Goal: Transaction & Acquisition: Subscribe to service/newsletter

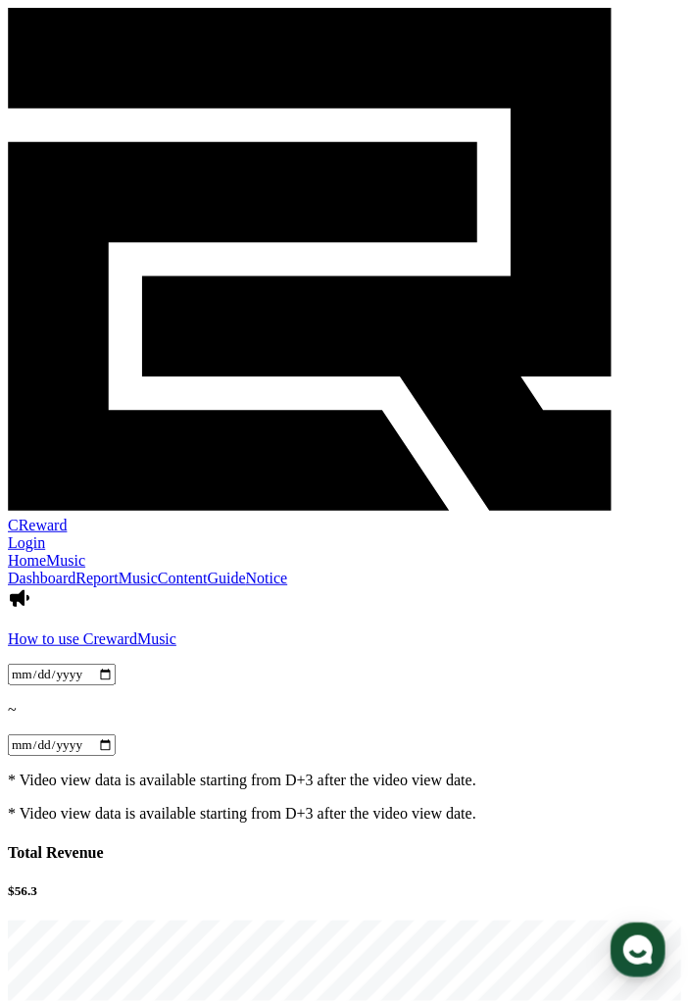
click at [46, 552] on link "Home" at bounding box center [27, 560] width 38 height 17
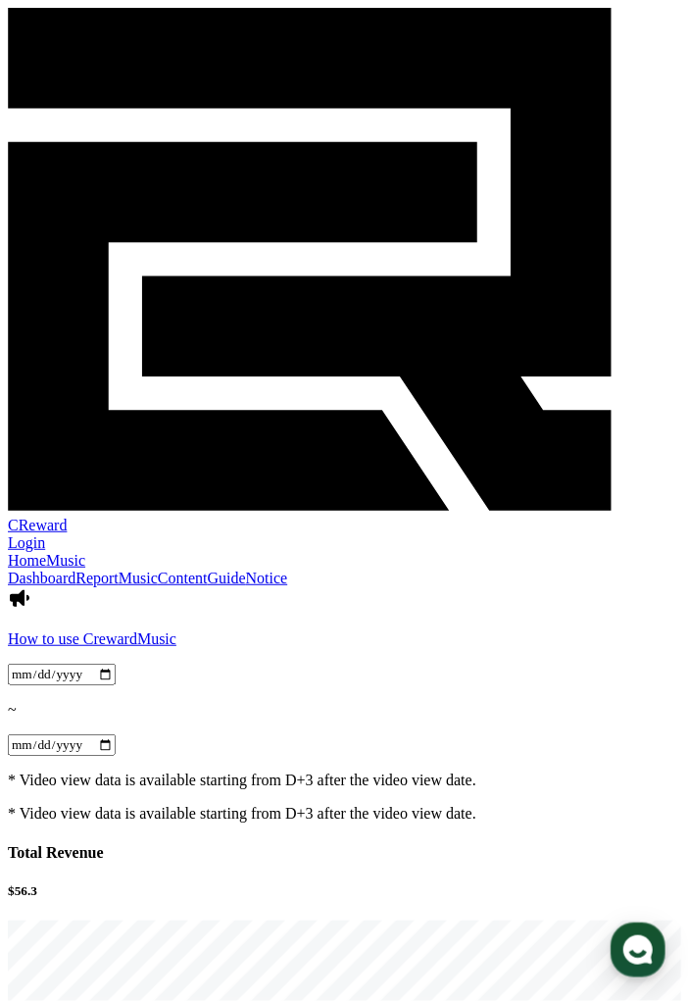
click at [158, 570] on link "Music" at bounding box center [138, 578] width 39 height 17
click at [208, 570] on link "Content" at bounding box center [183, 578] width 50 height 17
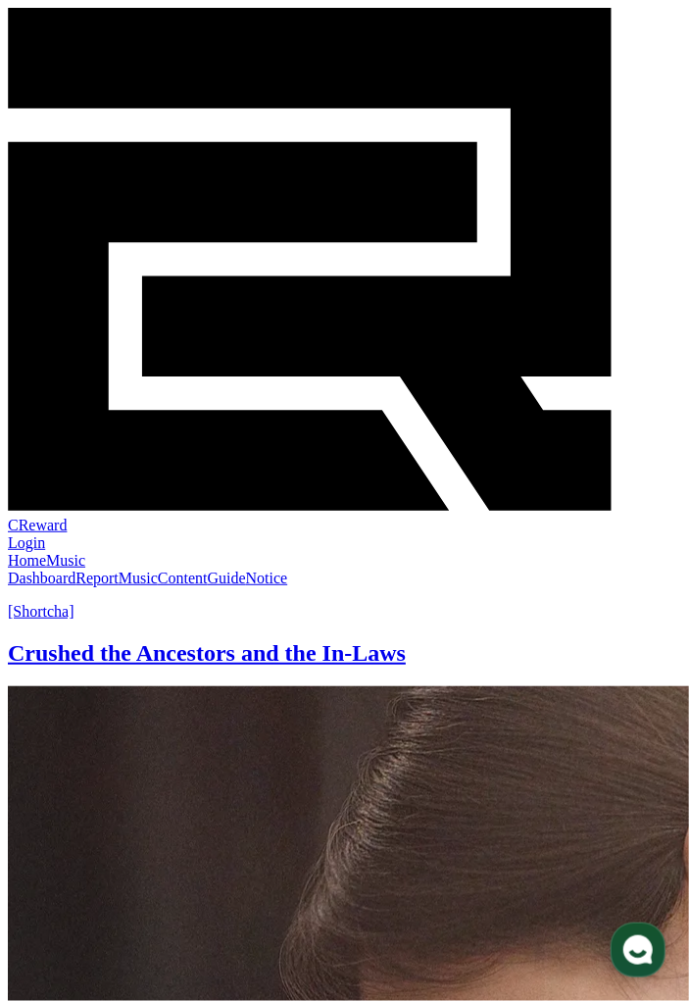
click at [246, 570] on link "Guide" at bounding box center [227, 578] width 38 height 17
click at [288, 570] on link "Notice" at bounding box center [267, 578] width 42 height 17
click at [39, 570] on link "Dashboard" at bounding box center [42, 578] width 68 height 17
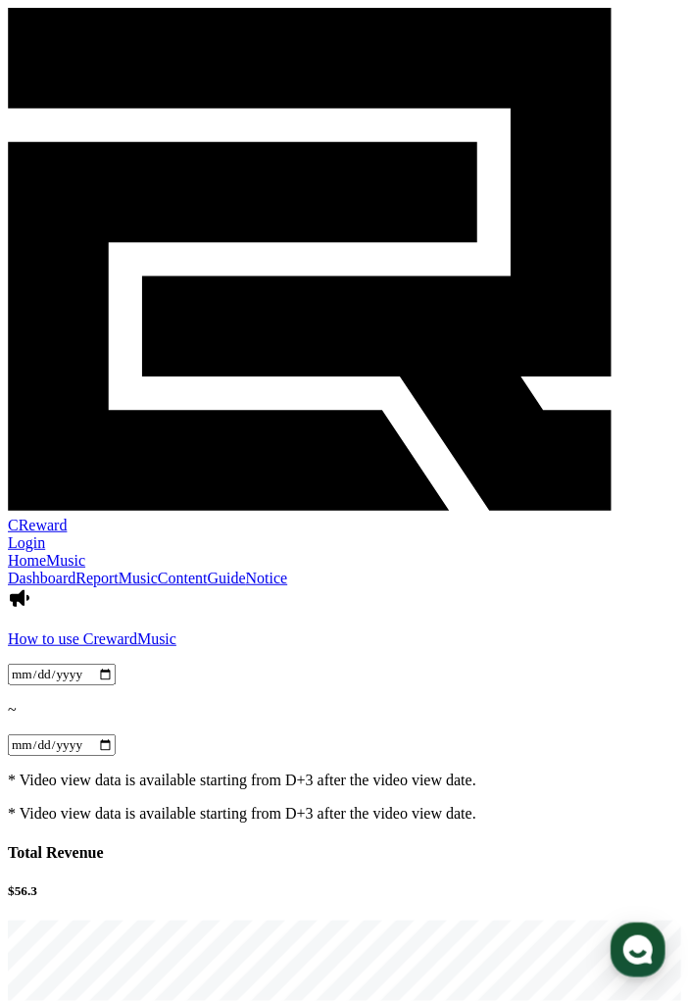
click at [29, 552] on link "Home" at bounding box center [27, 560] width 38 height 17
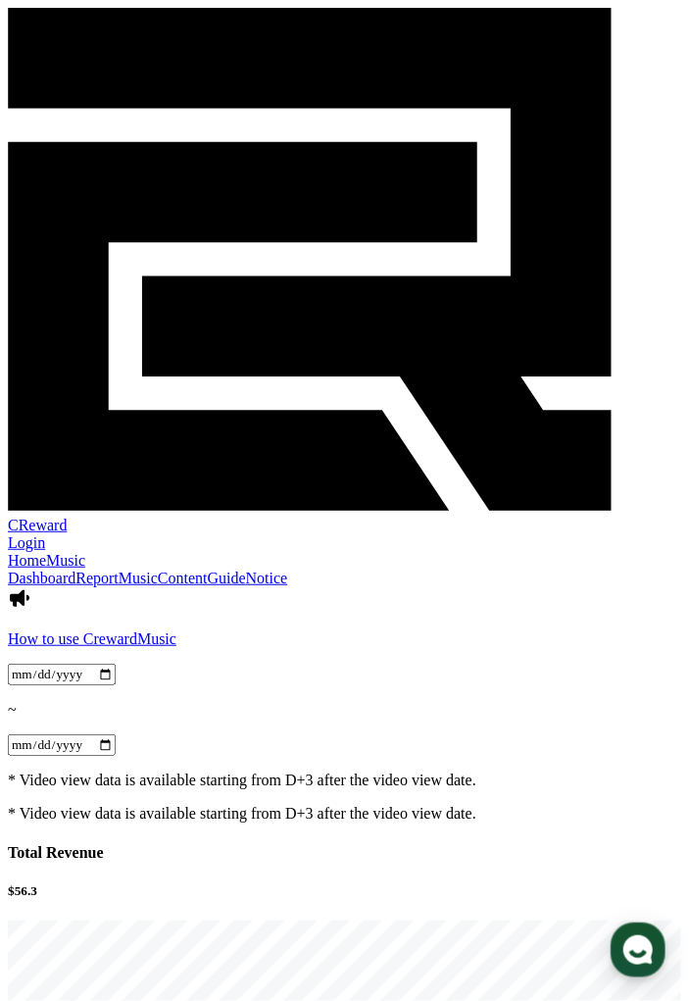
click at [45, 534] on link "Login" at bounding box center [26, 542] width 37 height 17
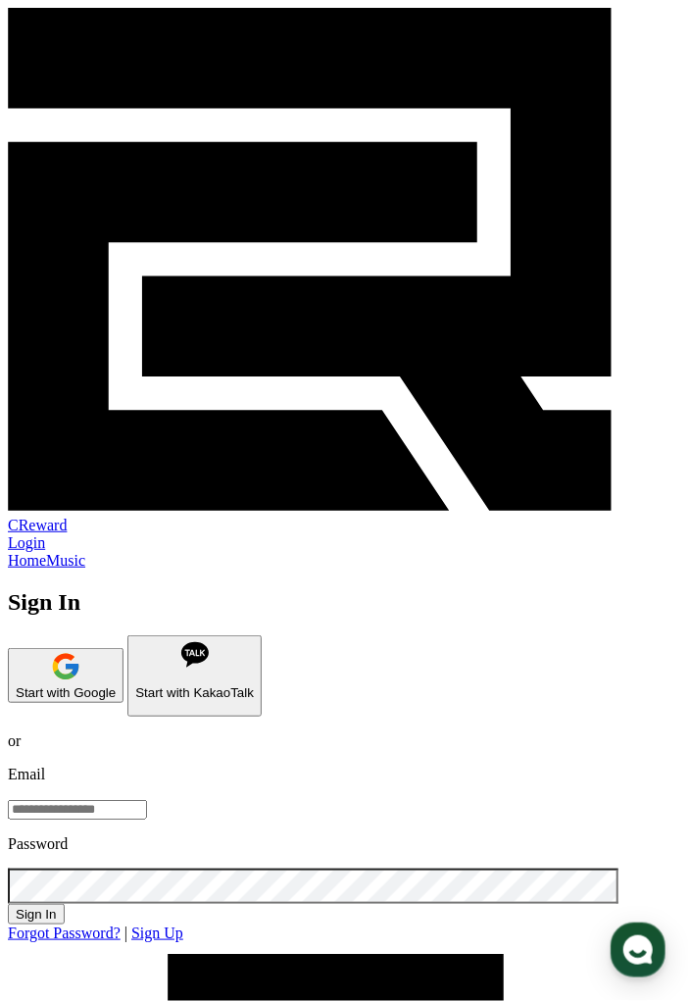
click at [183, 924] on link "Sign Up" at bounding box center [157, 932] width 52 height 17
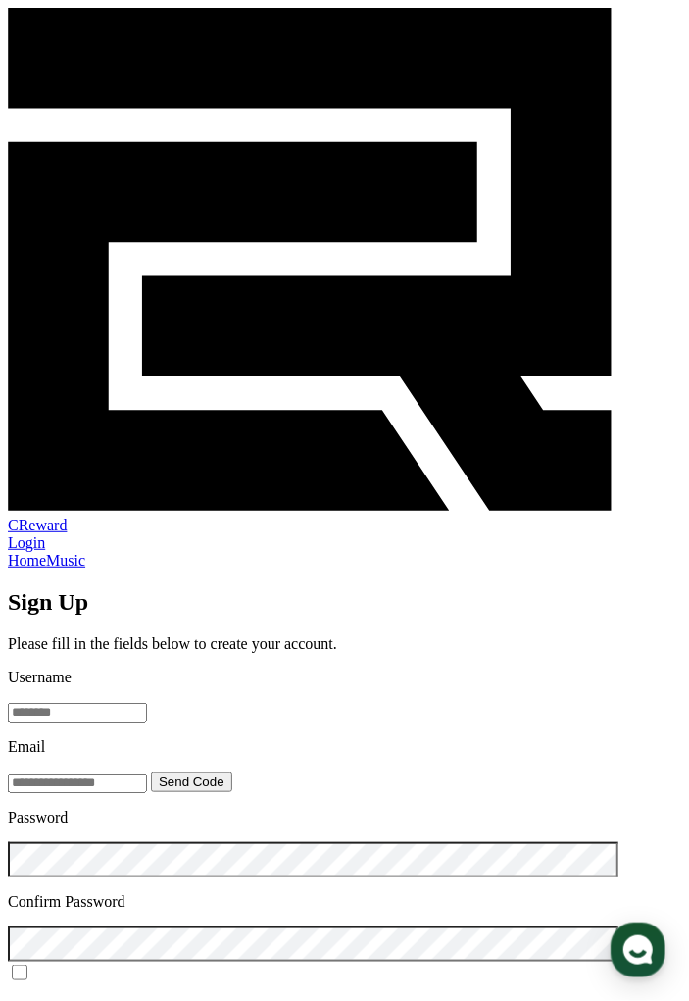
click at [147, 703] on input "text" at bounding box center [77, 713] width 139 height 20
type input "*****"
click at [48, 773] on input "text" at bounding box center [77, 783] width 139 height 20
type input "**********"
click at [232, 771] on button "Send Code" at bounding box center [191, 781] width 81 height 21
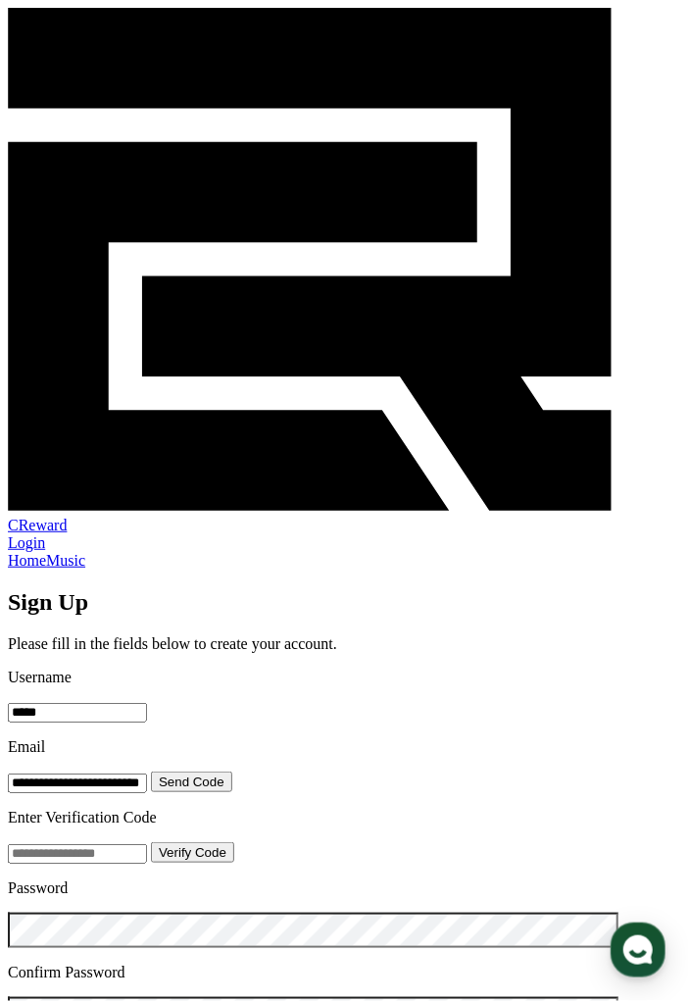
click at [147, 844] on input "text" at bounding box center [77, 854] width 139 height 20
type input "******"
click at [234, 842] on button "Verify Code" at bounding box center [192, 852] width 83 height 21
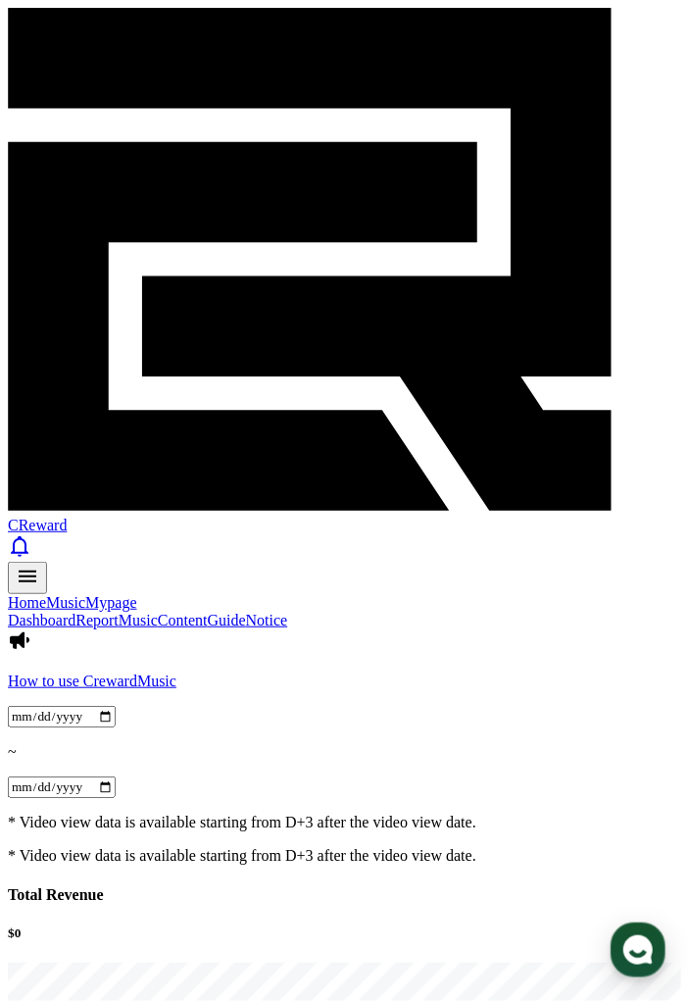
click at [136, 594] on link "Mypage" at bounding box center [110, 602] width 51 height 17
select select "**********"
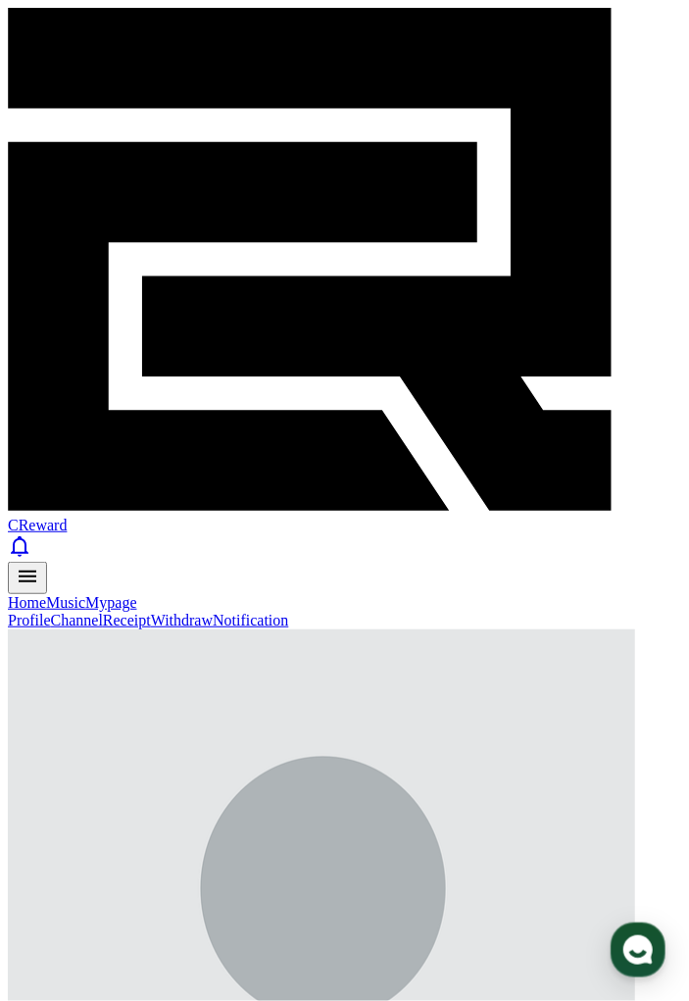
click at [85, 594] on link "Music" at bounding box center [65, 602] width 39 height 17
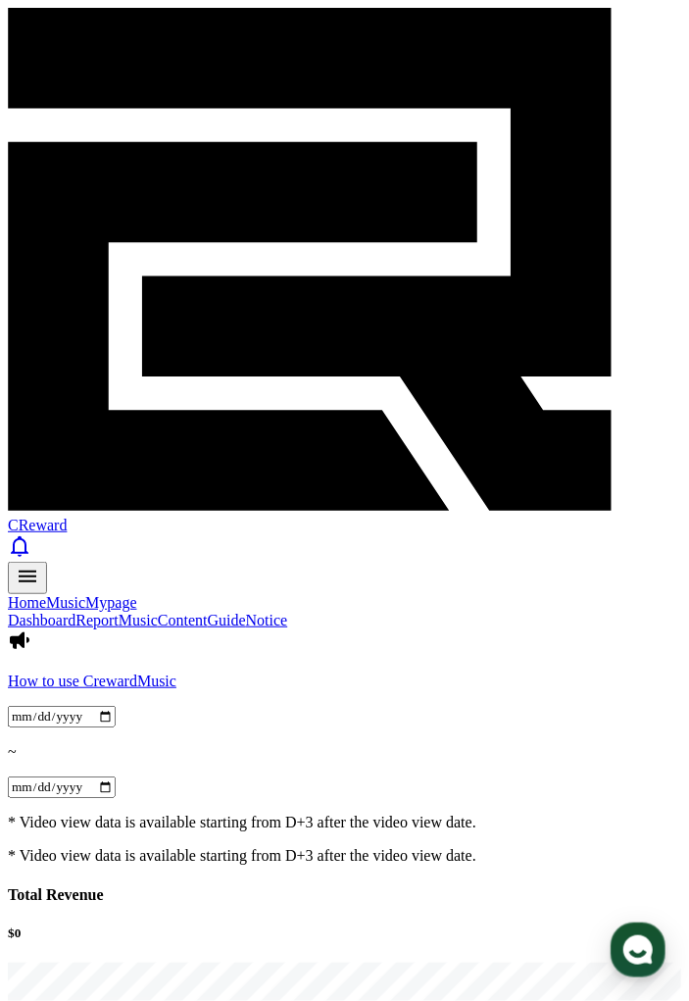
click at [119, 612] on link "Report" at bounding box center [96, 620] width 43 height 17
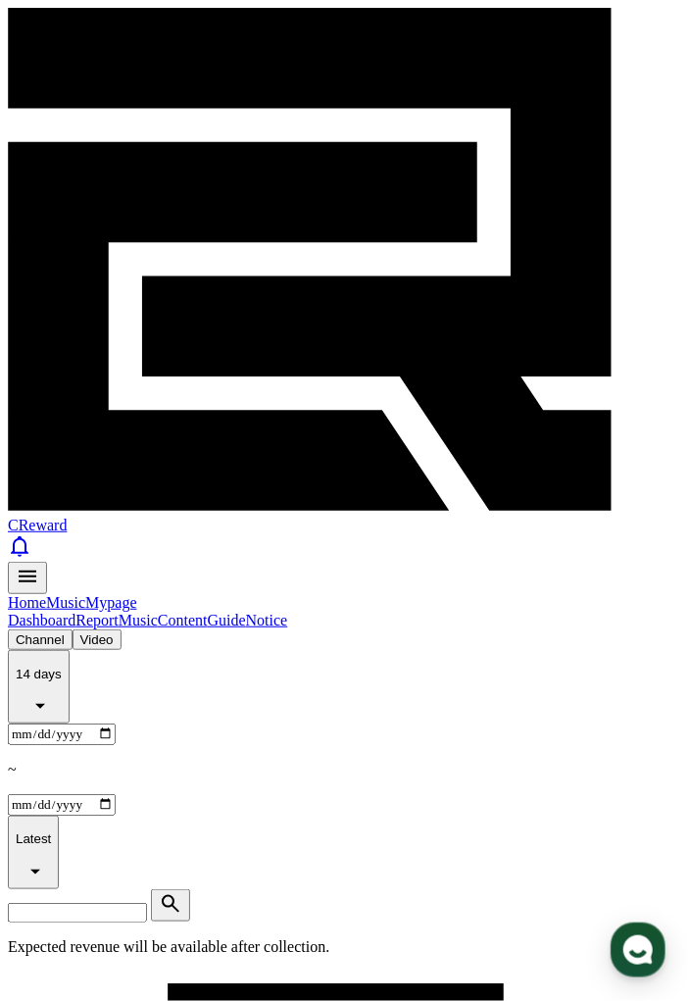
click at [158, 612] on link "Music" at bounding box center [138, 620] width 39 height 17
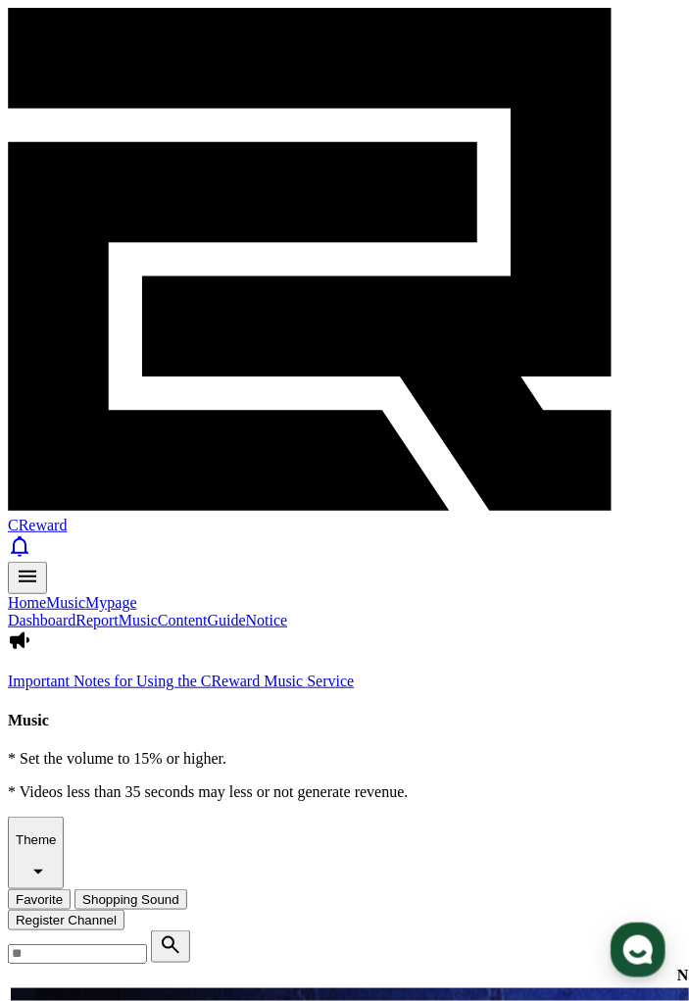
click at [208, 612] on link "Content" at bounding box center [183, 620] width 50 height 17
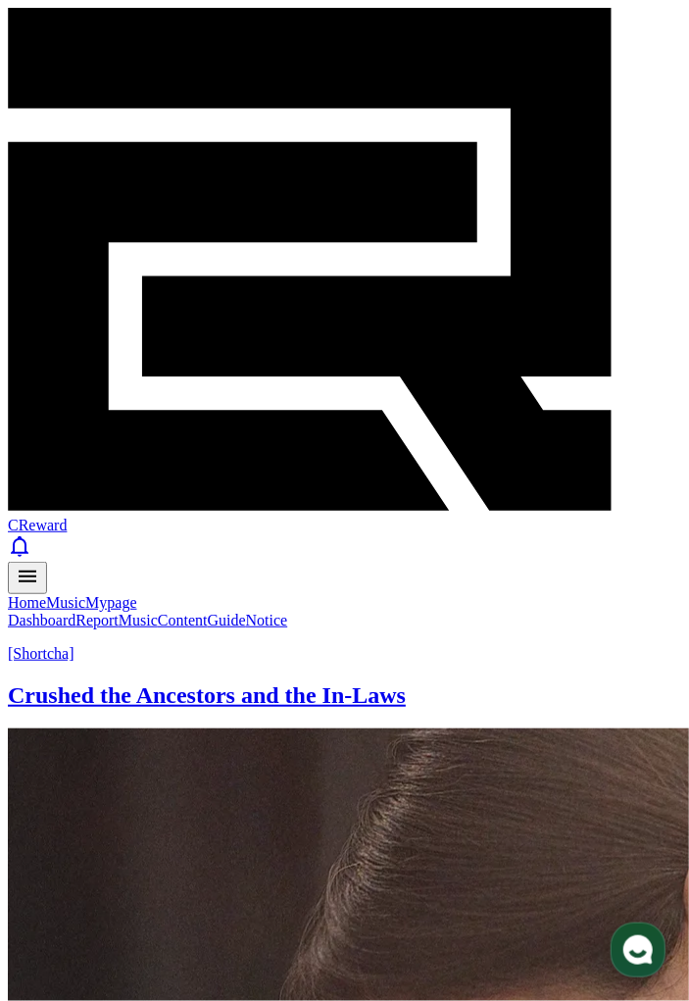
click at [158, 612] on link "Music" at bounding box center [138, 620] width 39 height 17
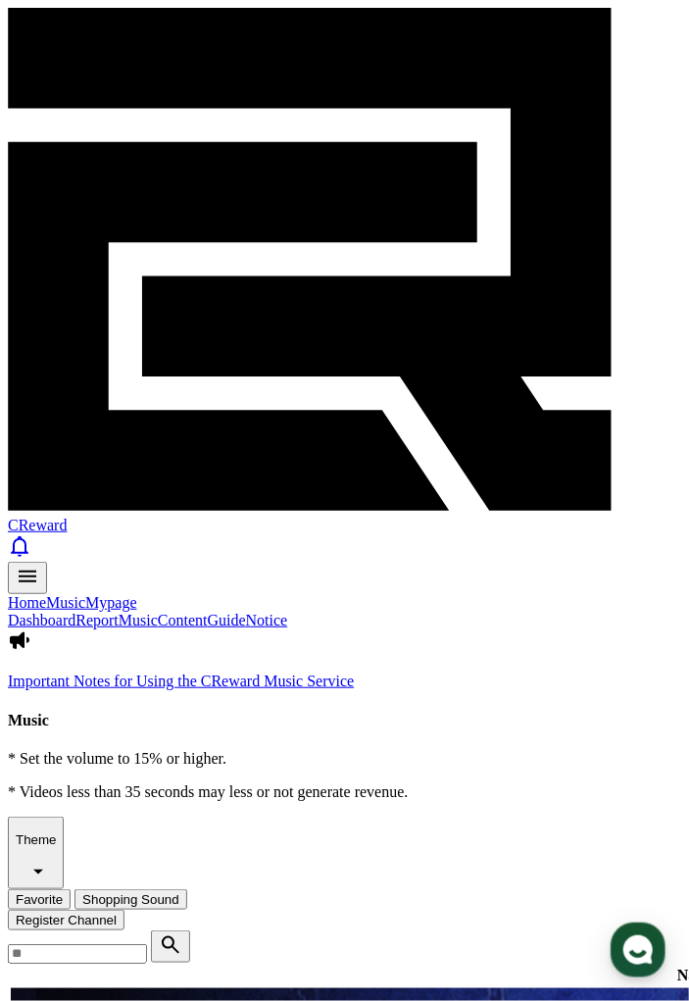
click at [208, 612] on link "Content" at bounding box center [183, 620] width 50 height 17
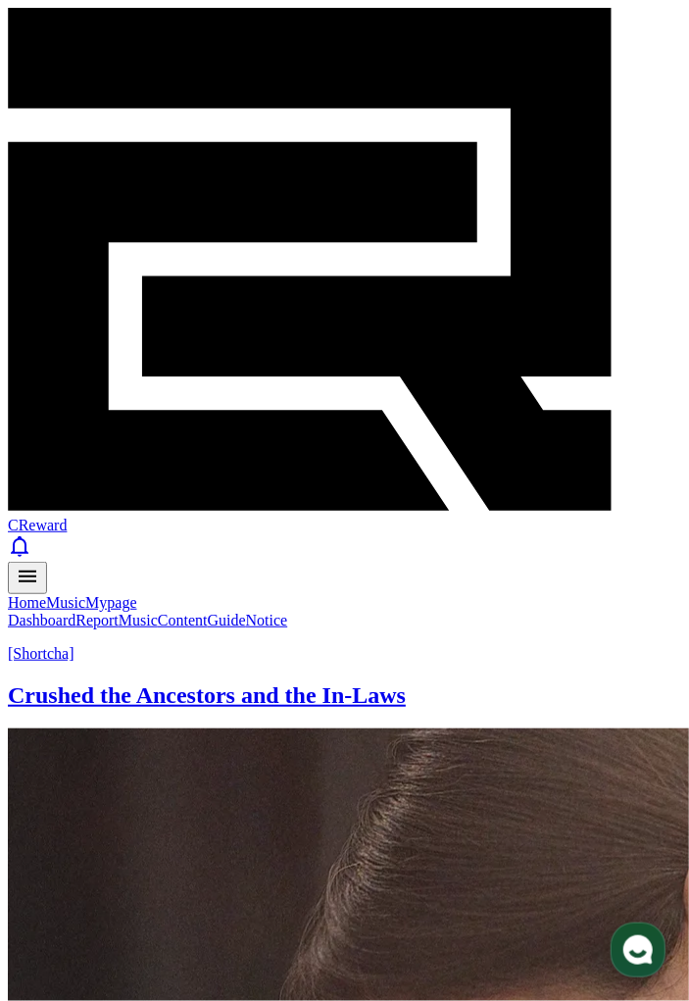
click at [246, 612] on link "Guide" at bounding box center [227, 620] width 38 height 17
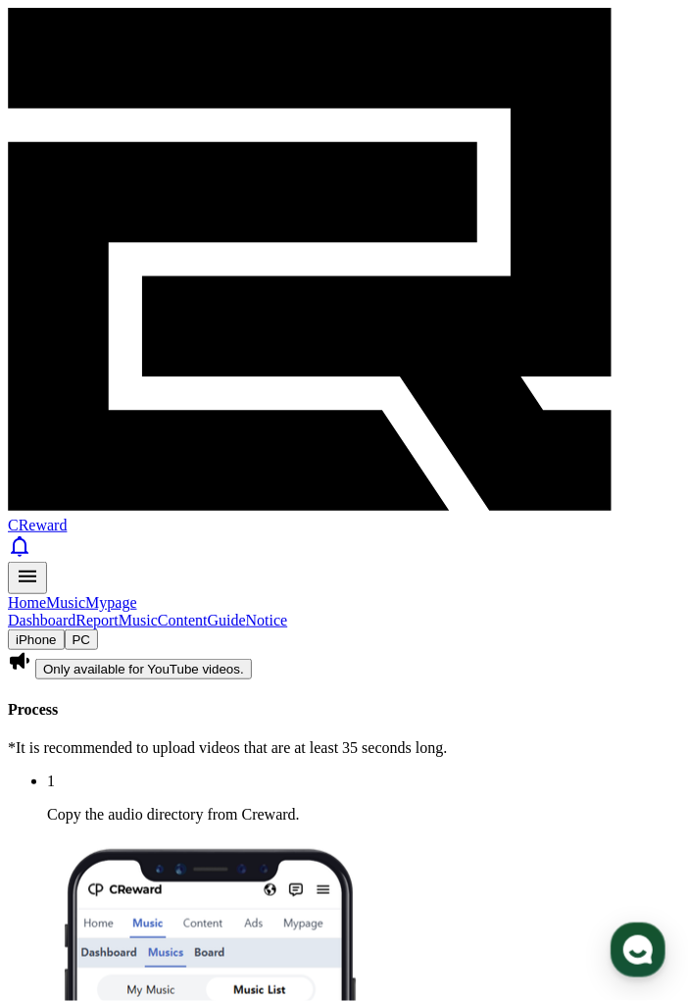
click at [288, 612] on link "Notice" at bounding box center [267, 620] width 42 height 17
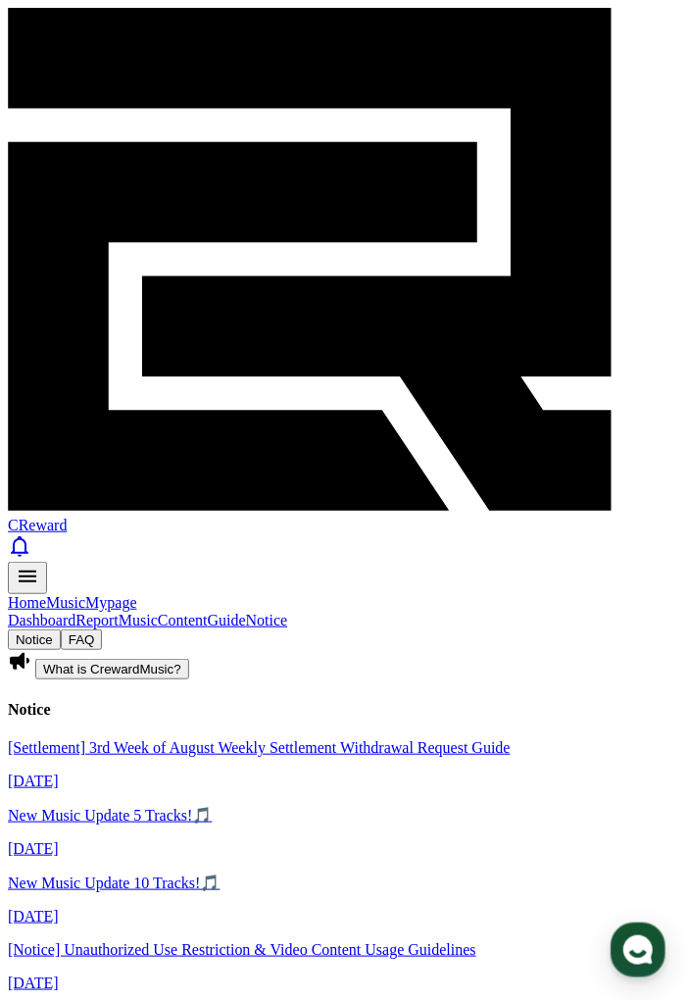
click at [246, 612] on link "Guide" at bounding box center [227, 620] width 38 height 17
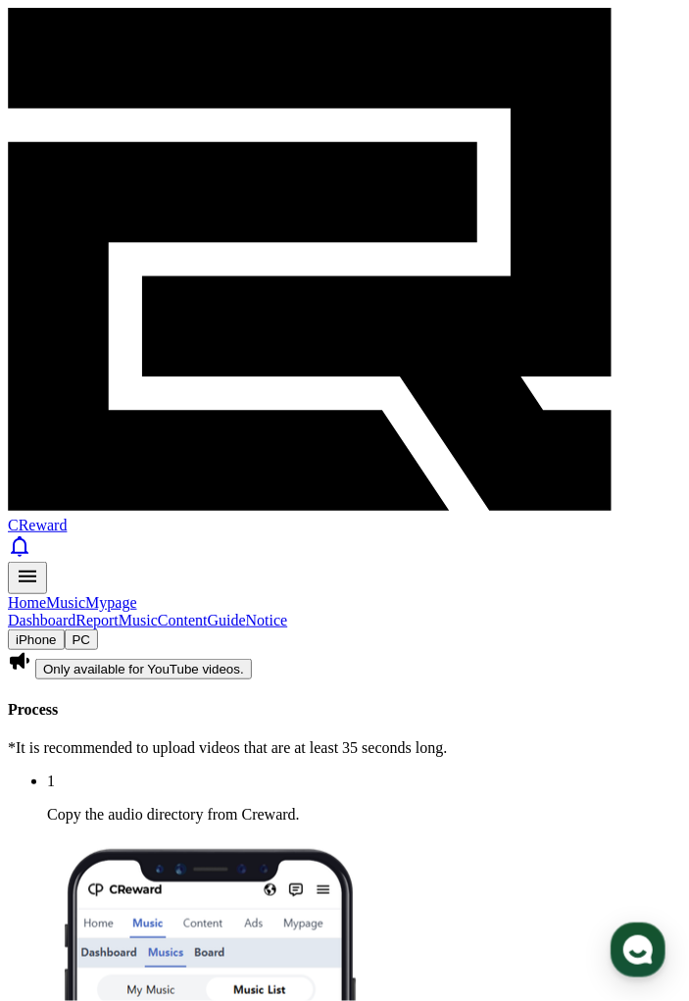
click at [288, 612] on link "Notice" at bounding box center [267, 620] width 42 height 17
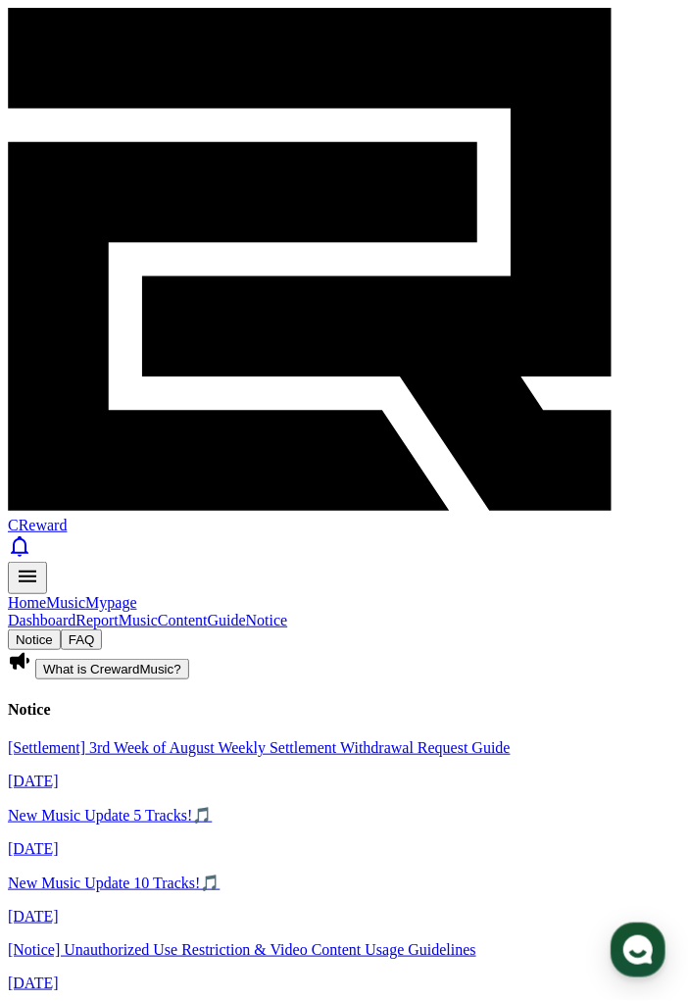
click at [36, 594] on link "Home" at bounding box center [27, 602] width 38 height 17
